Goal: Task Accomplishment & Management: Complete application form

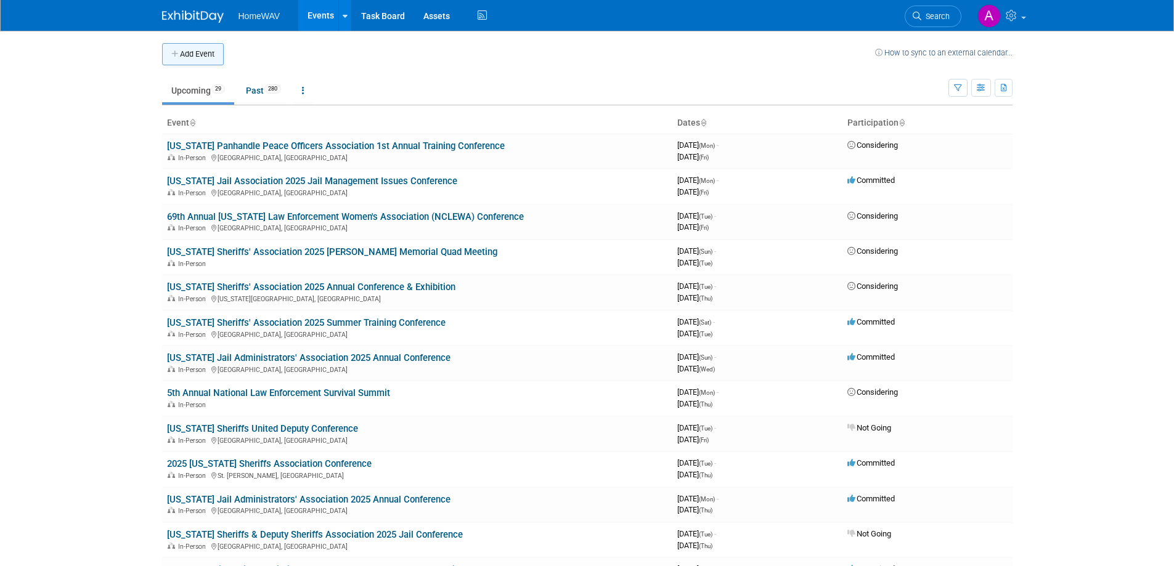
click at [209, 57] on button "Add Event" at bounding box center [193, 54] width 62 height 22
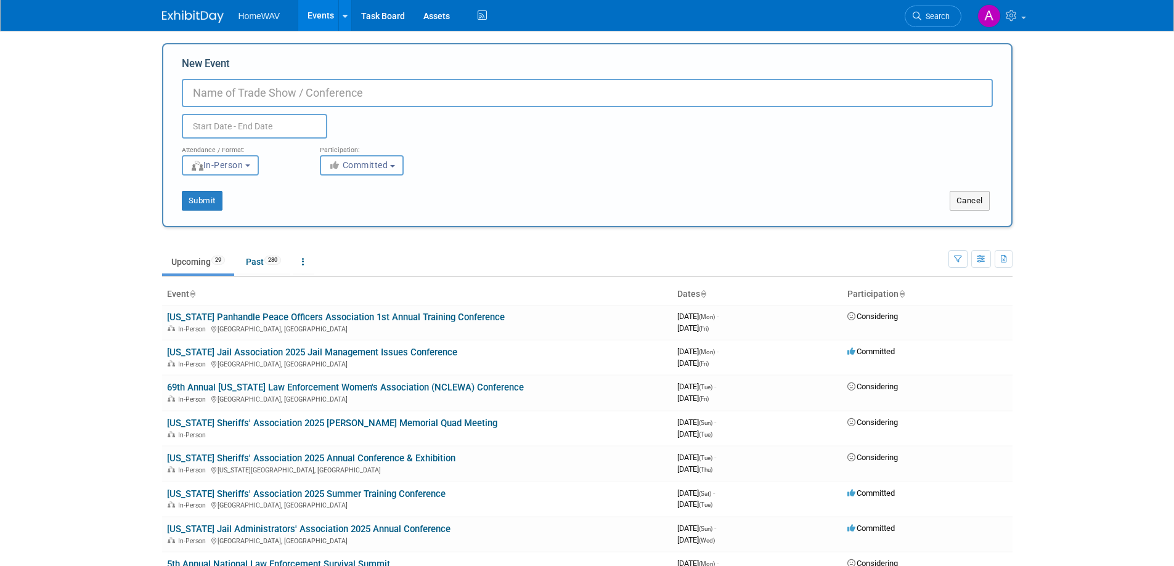
paste input "Stone County Sheriff's Office 18th 'f)ff 1 D.A.R.E. Golf Tournament Annual"
drag, startPoint x: 383, startPoint y: 92, endPoint x: 360, endPoint y: 92, distance: 23.4
click at [360, 92] on input "Stone County Sheriff's Office 18th 'f)ff 1 D.A.R.E. Golf Tournament Annual" at bounding box center [587, 93] width 811 height 28
drag, startPoint x: 367, startPoint y: 94, endPoint x: 358, endPoint y: 94, distance: 9.2
click at [358, 94] on input "Stone County Sheriff's Office 18th 1 D.A.R.E. Golf Tournament Annual" at bounding box center [587, 93] width 811 height 28
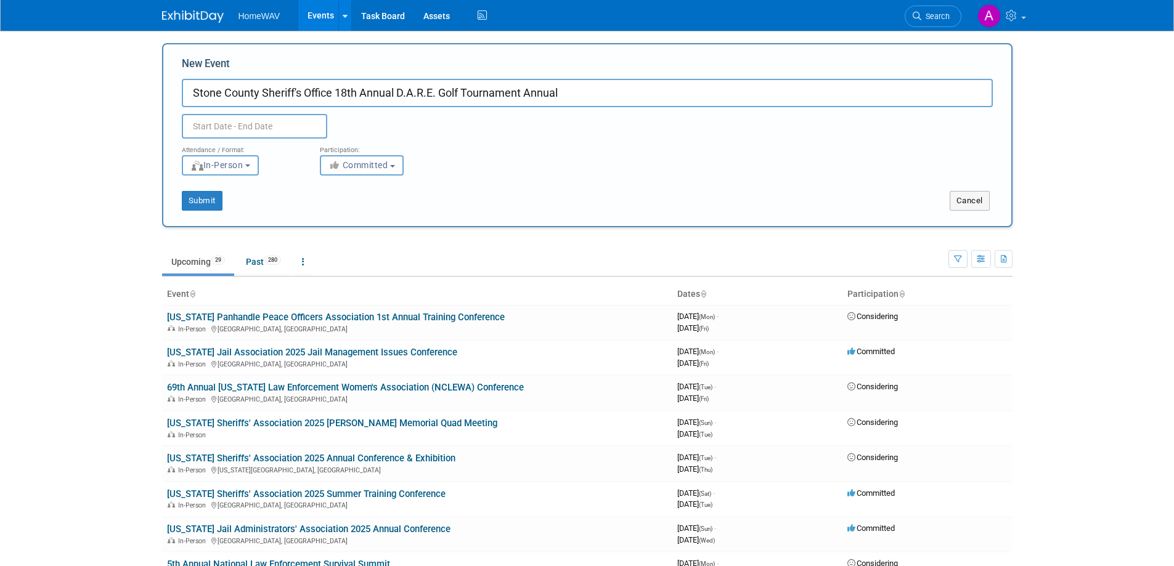
drag, startPoint x: 579, startPoint y: 94, endPoint x: 526, endPoint y: 100, distance: 52.8
click at [526, 100] on input "Stone County Sheriff's Office 18th Annual D.A.R.E. Golf Tournament Annual" at bounding box center [587, 93] width 811 height 28
type input "Stone County Sheriff's Office 18th Annual D.A.R.E. Golf Tournament"
click at [241, 131] on input "text" at bounding box center [254, 126] width 145 height 25
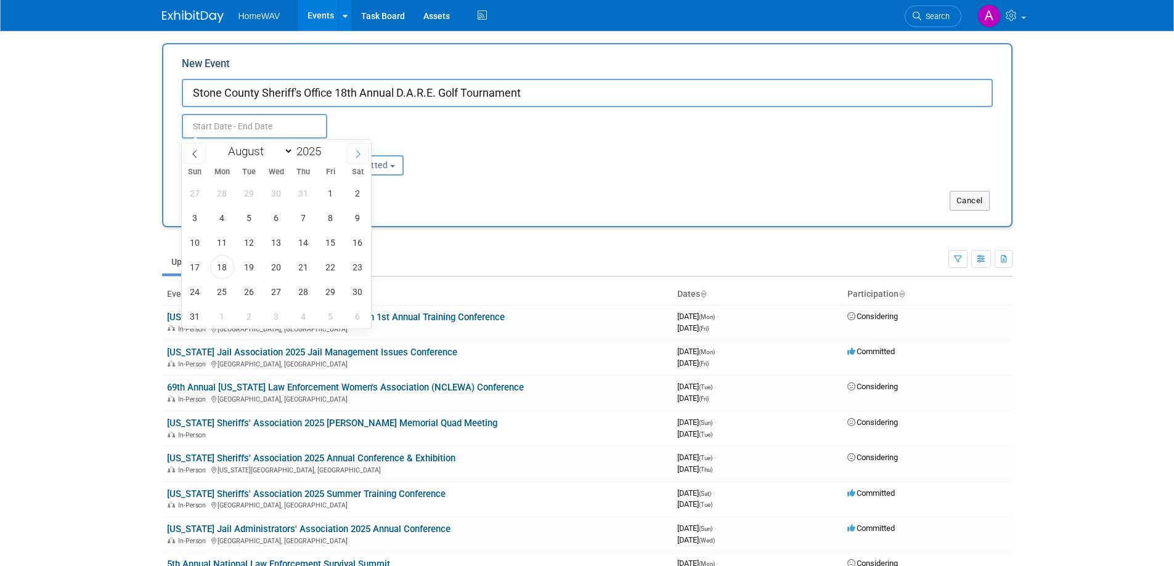
click at [354, 152] on icon at bounding box center [358, 154] width 9 height 9
select select "9"
click at [335, 194] on span "3" at bounding box center [331, 193] width 24 height 24
type input "[DATE] to [DATE]"
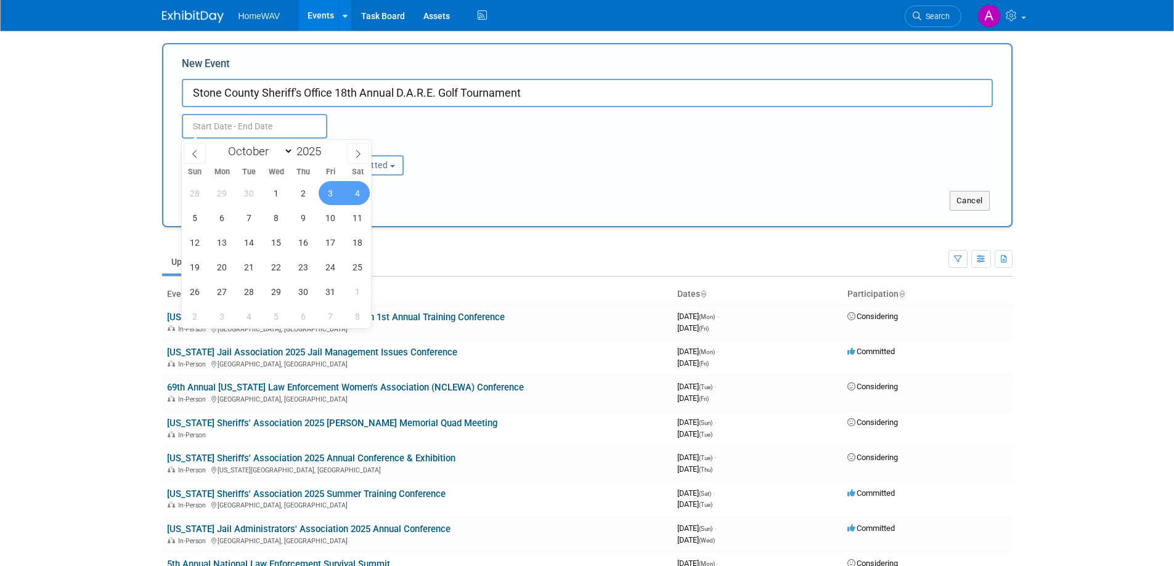
type input "[DATE] to [DATE]"
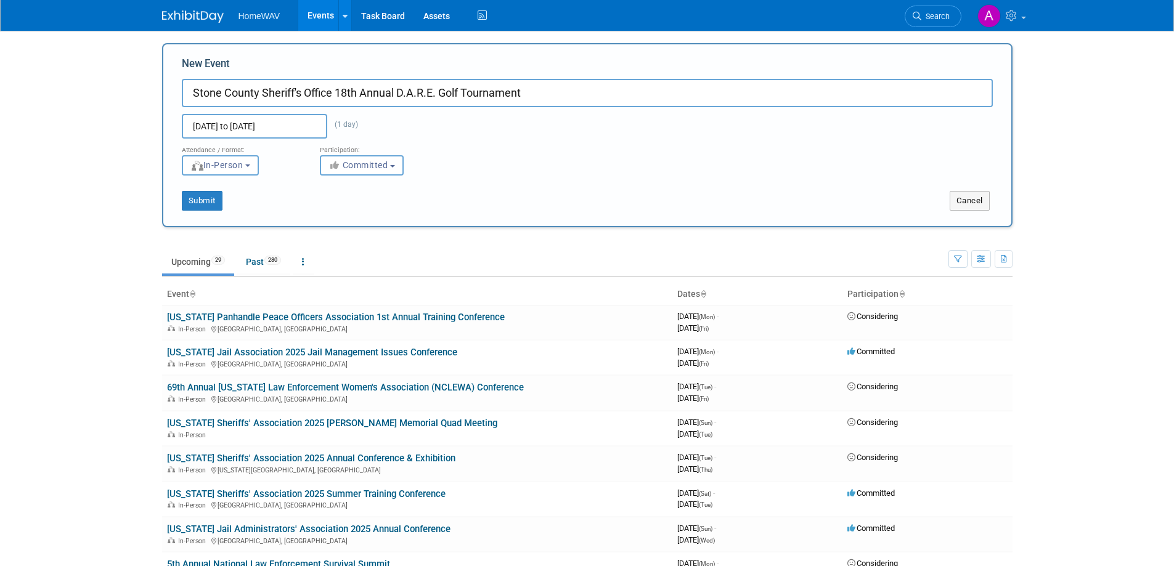
click at [460, 198] on div "Submit" at bounding box center [339, 201] width 353 height 20
click at [205, 193] on button "Submit" at bounding box center [202, 201] width 41 height 20
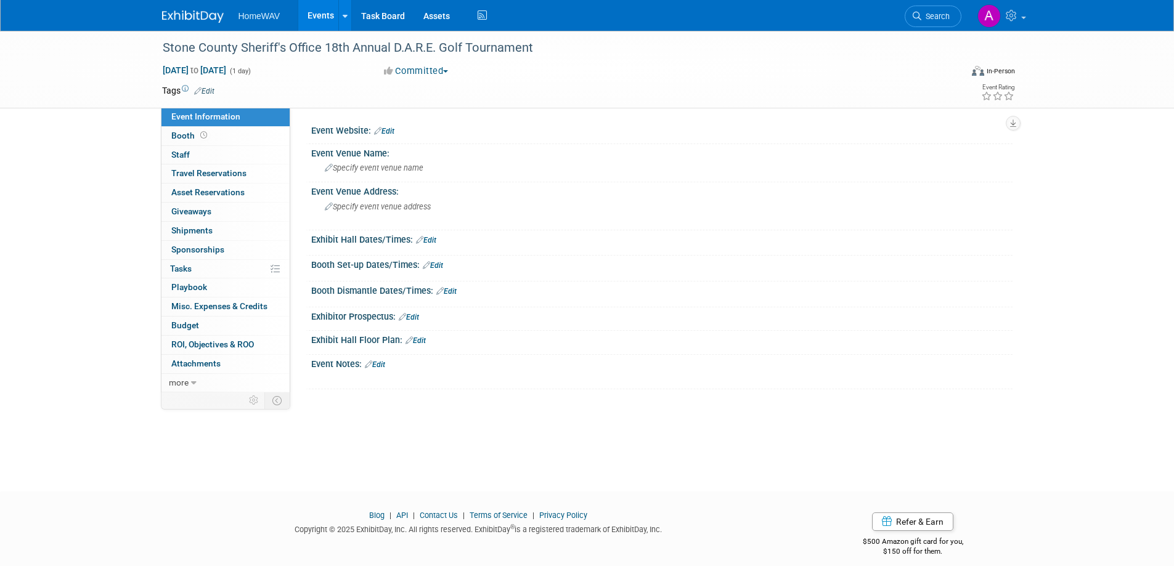
click at [382, 363] on link "Edit" at bounding box center [375, 365] width 20 height 9
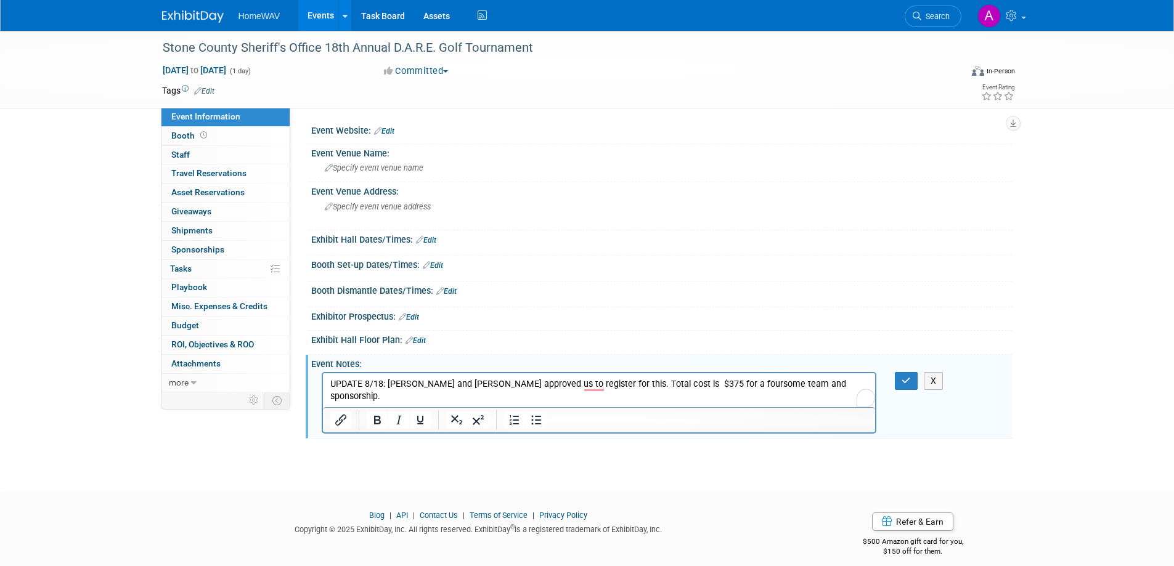
click at [636, 382] on p "UPDATE 8/18: Pam and Morteza approved us to register for this. Total cost is $3…" at bounding box center [599, 390] width 539 height 25
click at [829, 382] on p "UPDATE 8/18: Pam and Morteza approved us to register for this. Total cost is $3…" at bounding box center [599, 390] width 539 height 25
click at [904, 375] on button "button" at bounding box center [906, 381] width 23 height 18
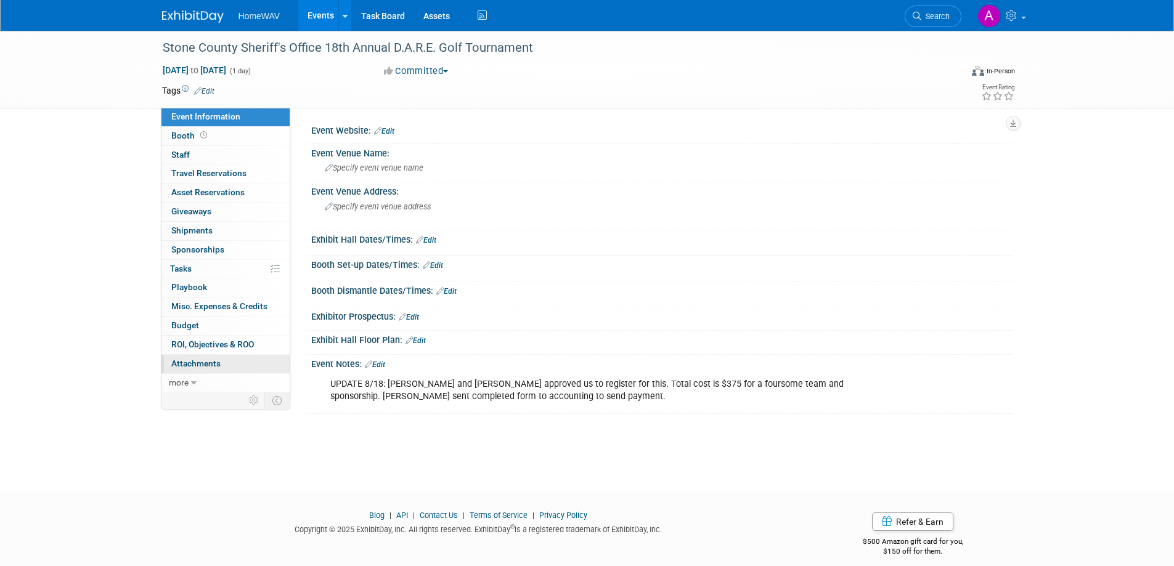
click at [198, 364] on span "Attachments 0" at bounding box center [195, 364] width 49 height 10
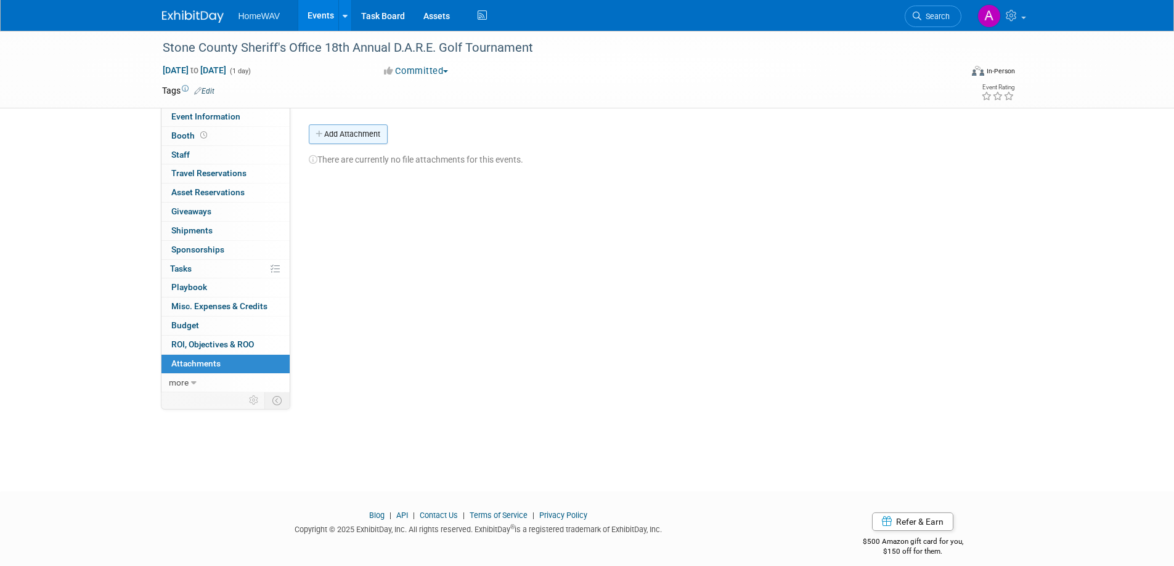
click at [357, 136] on button "Add Attachment" at bounding box center [348, 134] width 79 height 20
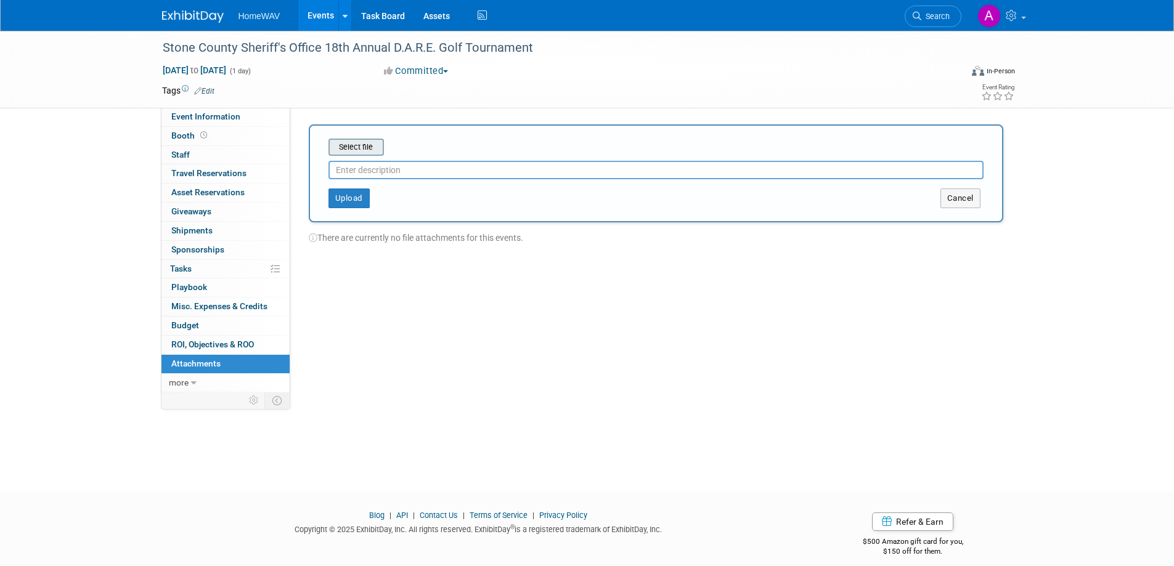
click at [365, 149] on input "file" at bounding box center [309, 147] width 147 height 15
type input "F"
type input "Form"
click at [351, 191] on button "Upload" at bounding box center [349, 194] width 41 height 20
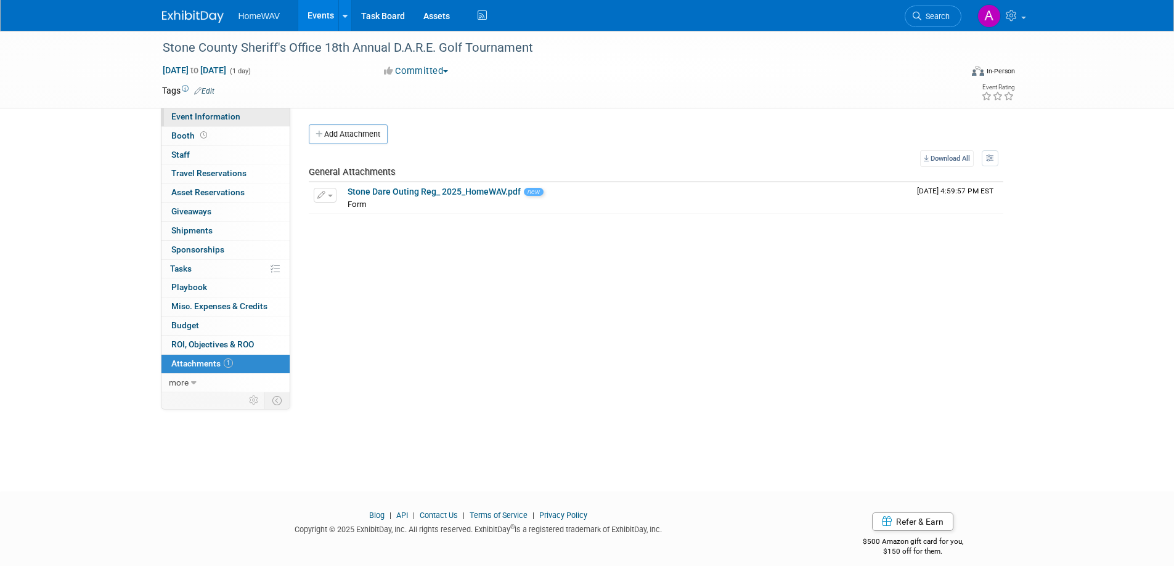
click at [216, 122] on link "Event Information" at bounding box center [225, 117] width 128 height 18
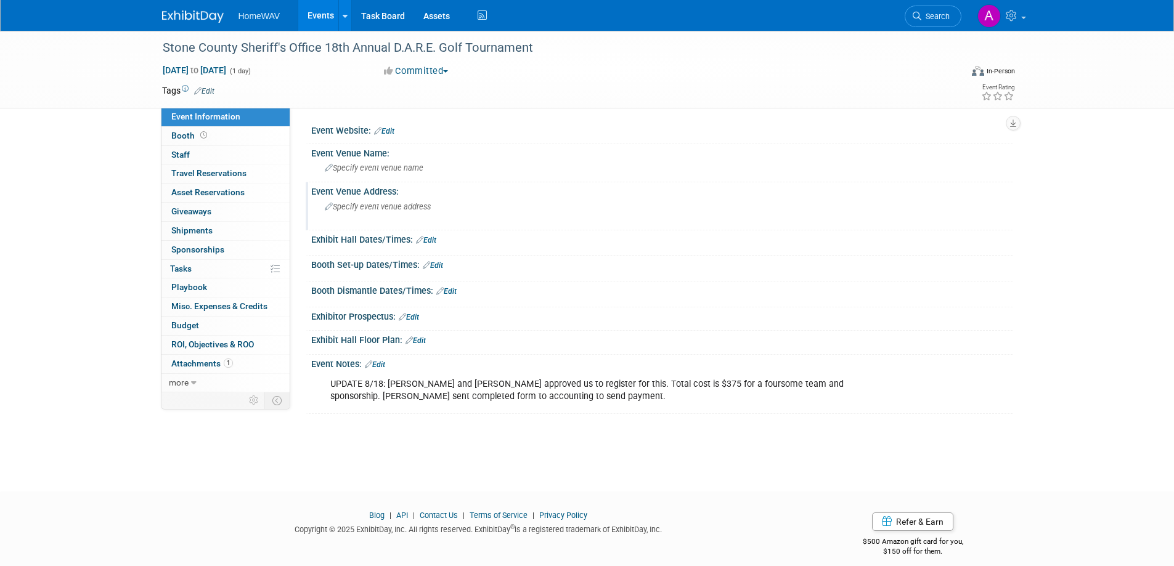
click at [356, 205] on span "Specify event venue address" at bounding box center [378, 206] width 106 height 9
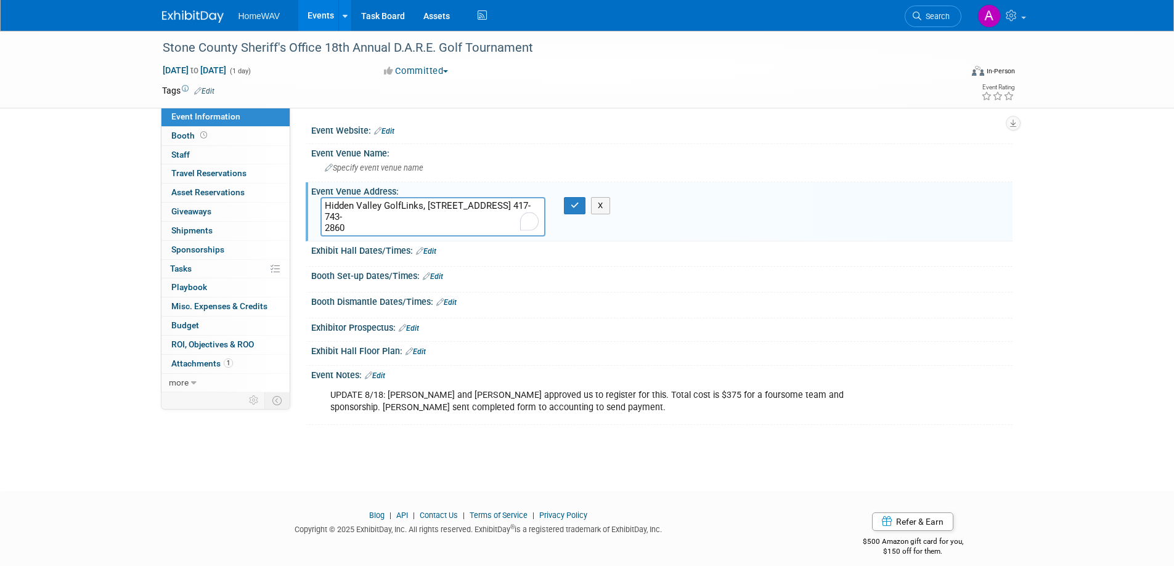
drag, startPoint x: 425, startPoint y: 205, endPoint x: 316, endPoint y: 207, distance: 109.1
click at [316, 207] on div "Hidden Valley GolfLinks, 4455 Hidden Valley Rd., Clever, MO 65631 417-743- 2860" at bounding box center [432, 216] width 243 height 39
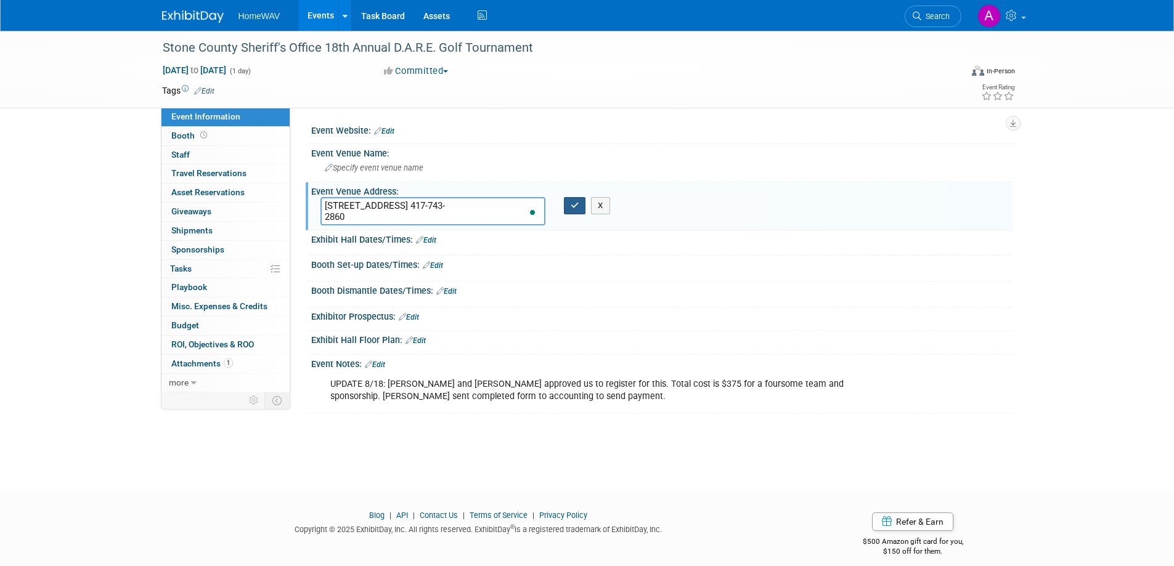
type textarea "4455 Hidden Valley Rd., Clever, MO 65631 417-743- 2860"
click at [572, 210] on icon "button" at bounding box center [575, 206] width 9 height 8
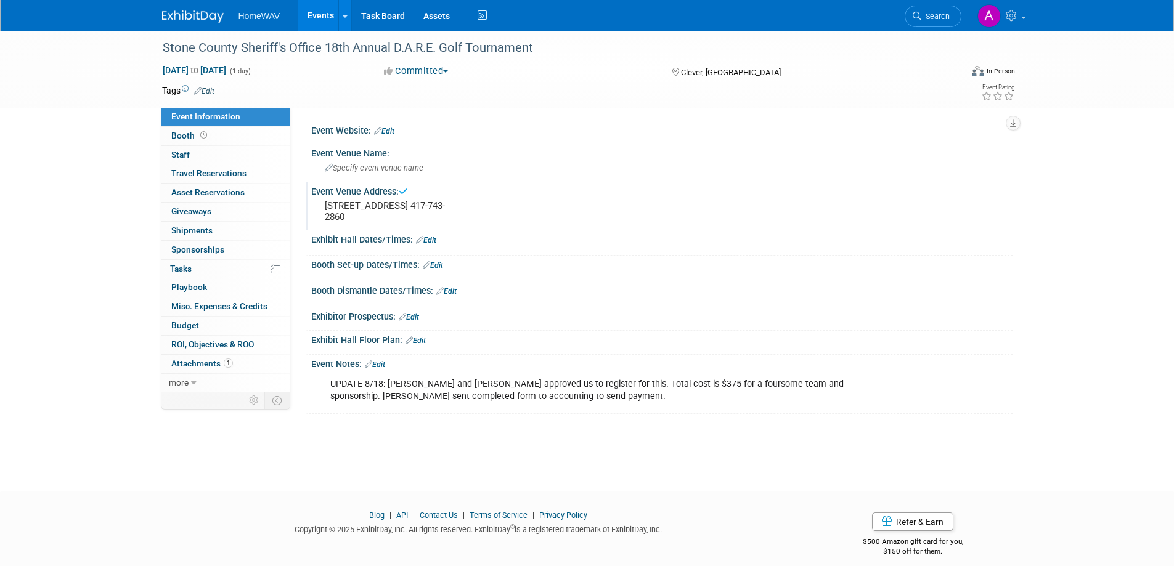
click at [347, 222] on pre "4455 Hidden Valley Rd., Clever, MO 65631 417-743- 2860" at bounding box center [457, 211] width 265 height 22
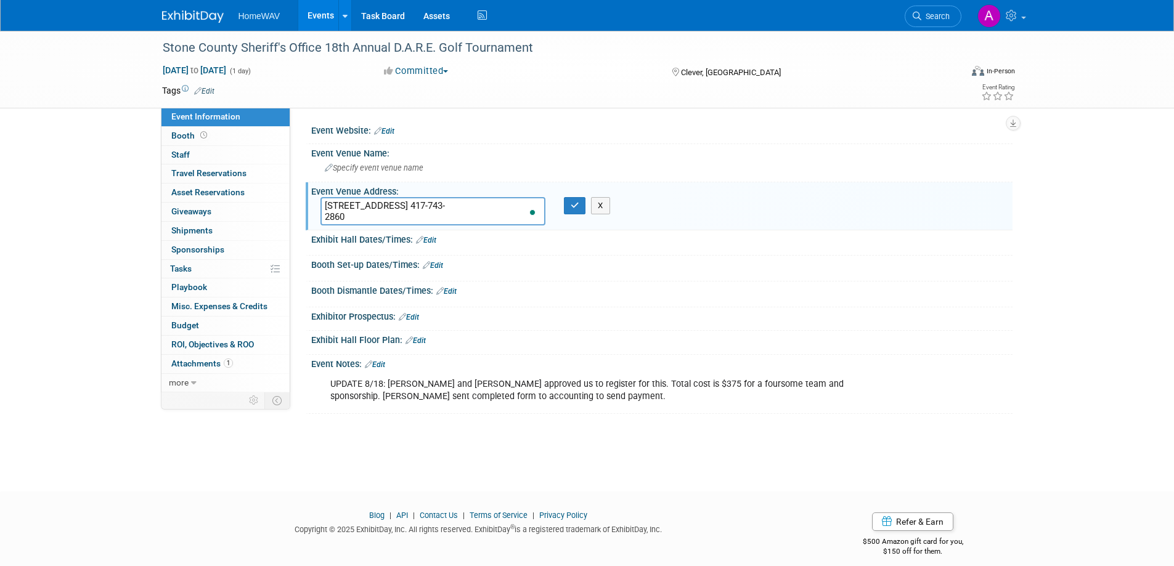
drag, startPoint x: 351, startPoint y: 219, endPoint x: 497, endPoint y: 208, distance: 146.5
click at [497, 208] on textarea "4455 Hidden Valley Rd., Clever, MO 65631 417-743- 2860" at bounding box center [432, 211] width 225 height 28
type textarea "4455 Hidden Valley Rd., Clever, MO 65631"
click at [574, 207] on icon "button" at bounding box center [575, 206] width 9 height 8
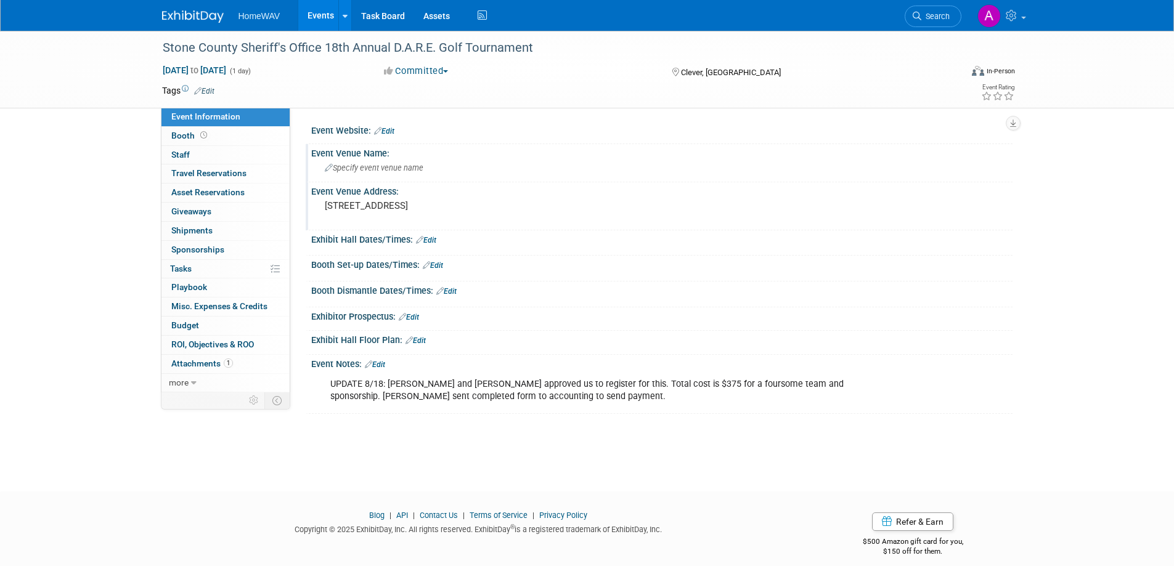
click at [362, 170] on span "Specify event venue name" at bounding box center [374, 167] width 99 height 9
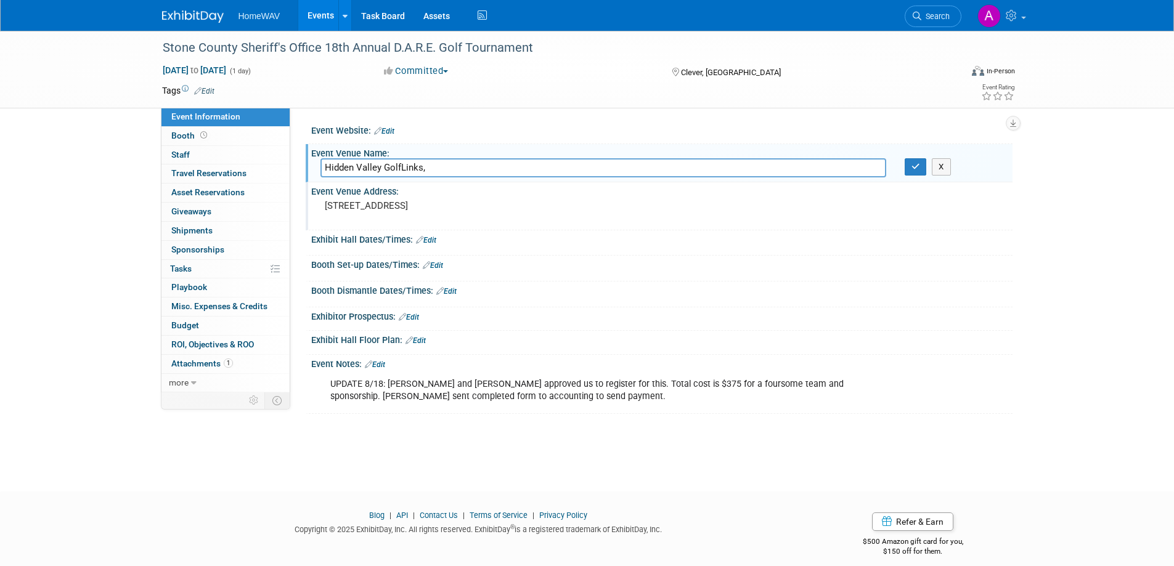
click at [400, 165] on input "Hidden Valley GolfLinks," at bounding box center [603, 167] width 566 height 19
click at [442, 168] on input "Hidden Valley Golf Links," at bounding box center [603, 167] width 566 height 19
type input "Hidden Valley Golf Links"
click at [912, 168] on icon "button" at bounding box center [916, 167] width 9 height 8
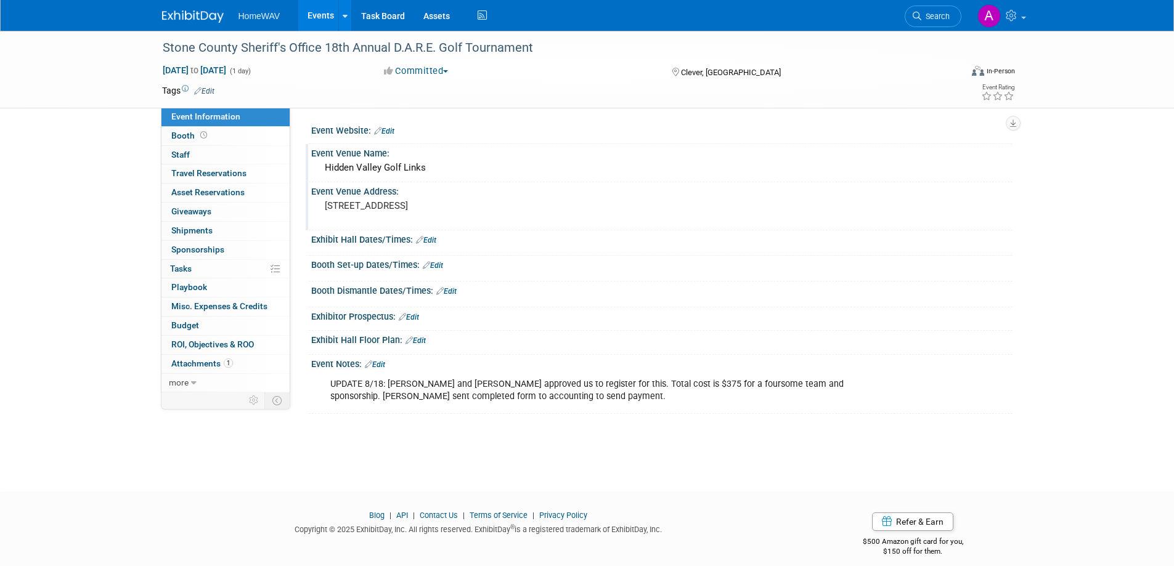
click at [317, 16] on link "Events" at bounding box center [320, 15] width 45 height 31
